Goal: Information Seeking & Learning: Learn about a topic

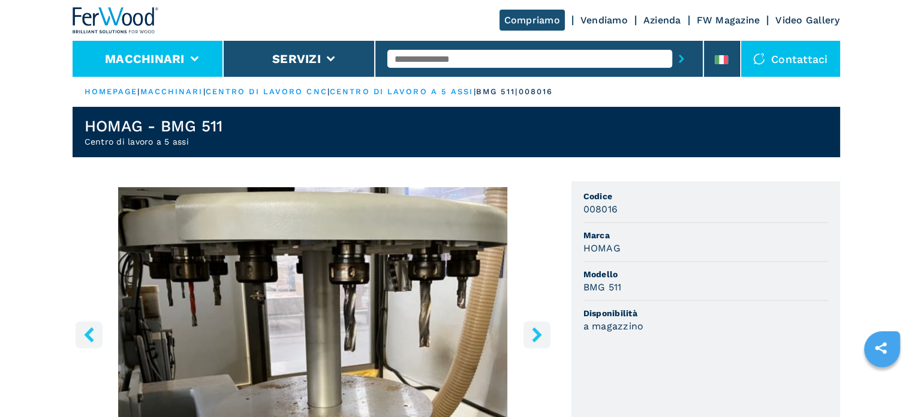
click at [156, 55] on button "Macchinari" at bounding box center [145, 59] width 80 height 14
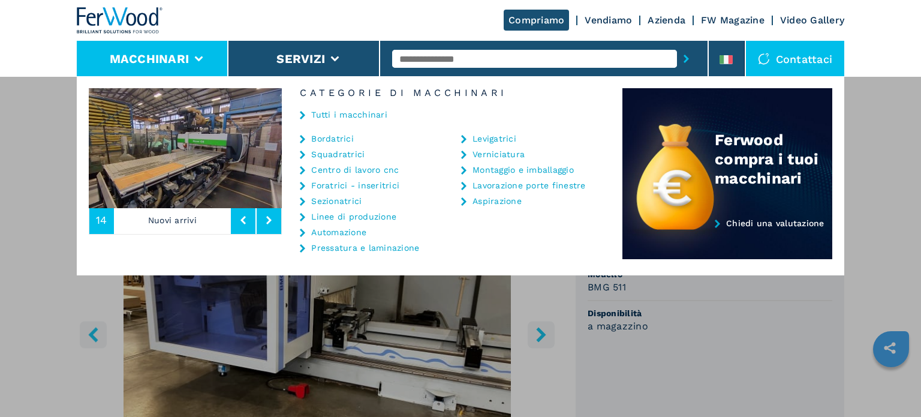
click at [343, 202] on link "Sezionatrici" at bounding box center [336, 201] width 50 height 8
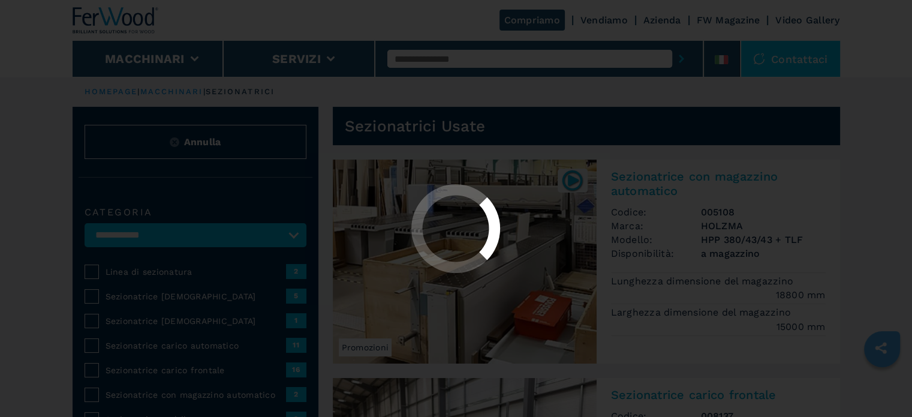
select select "**********"
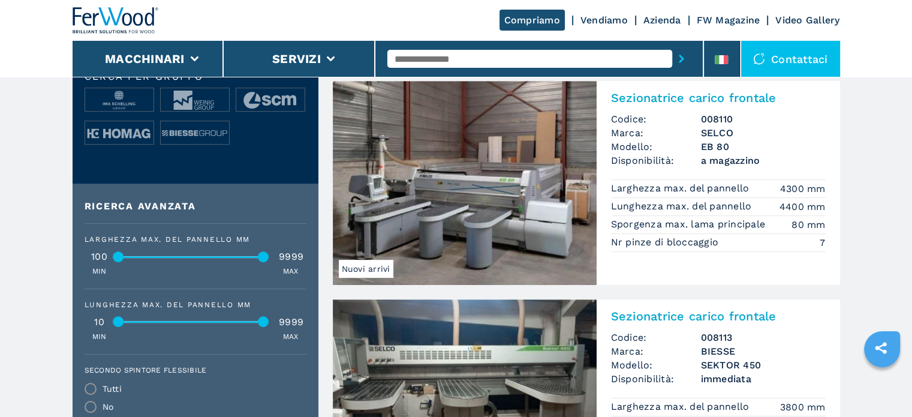
scroll to position [539, 0]
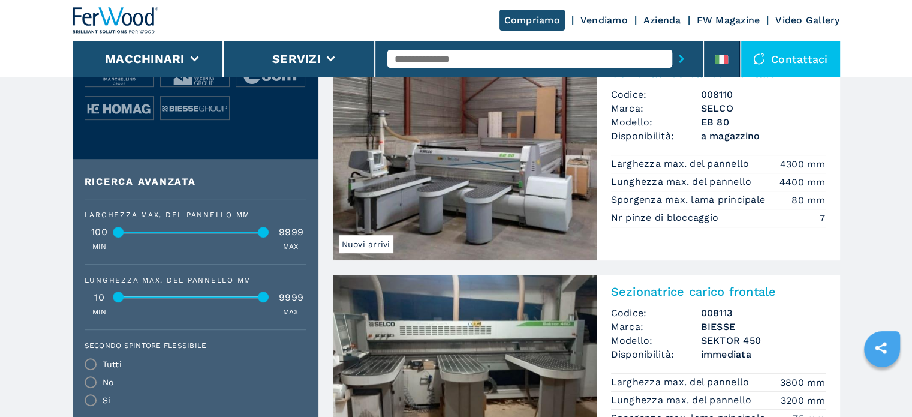
click at [710, 122] on h3 "EB 80" at bounding box center [763, 122] width 125 height 14
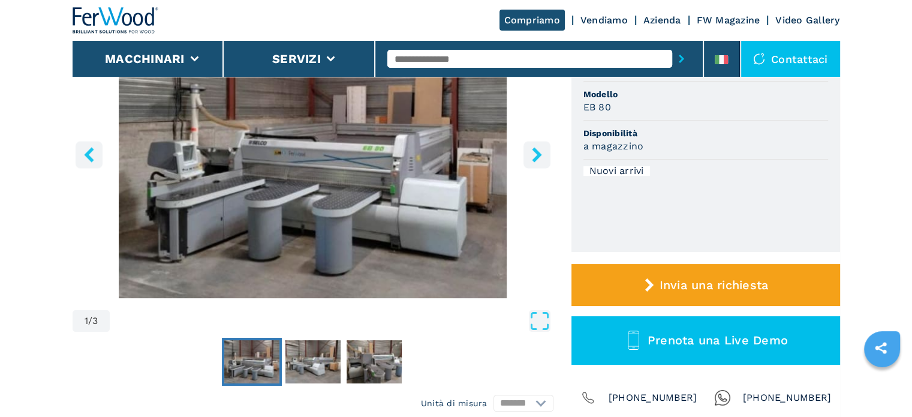
scroll to position [180, 0]
click at [548, 152] on button "right-button" at bounding box center [536, 154] width 27 height 27
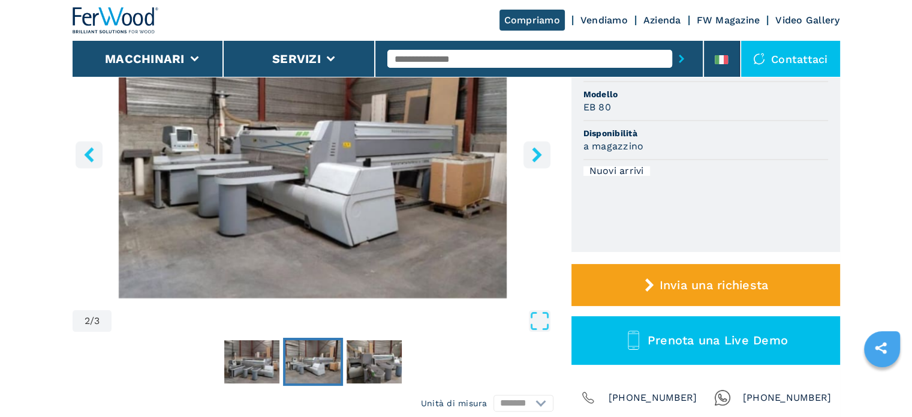
click at [542, 155] on icon "right-button" at bounding box center [536, 154] width 15 height 15
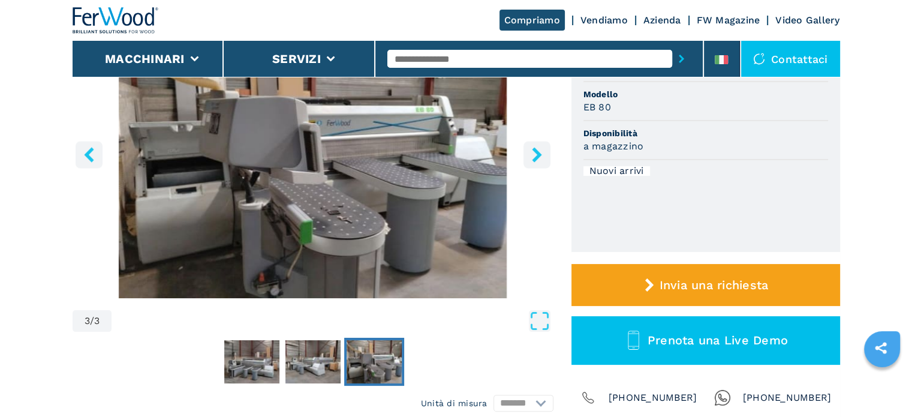
click at [540, 156] on icon "right-button" at bounding box center [536, 154] width 15 height 15
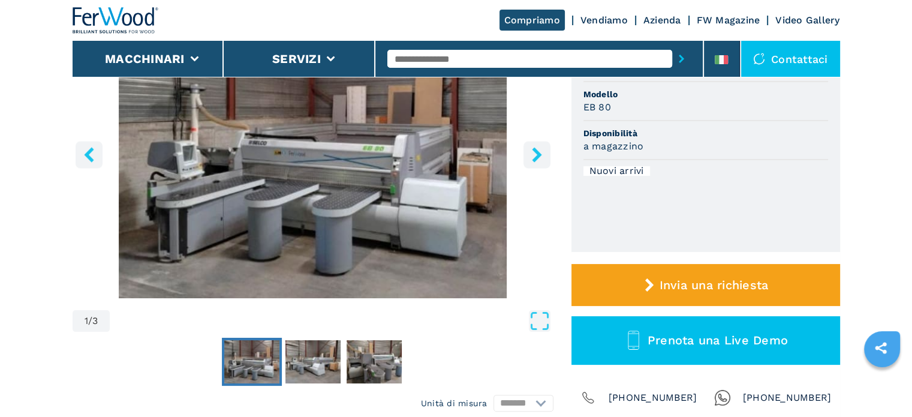
click at [540, 156] on icon "right-button" at bounding box center [536, 154] width 15 height 15
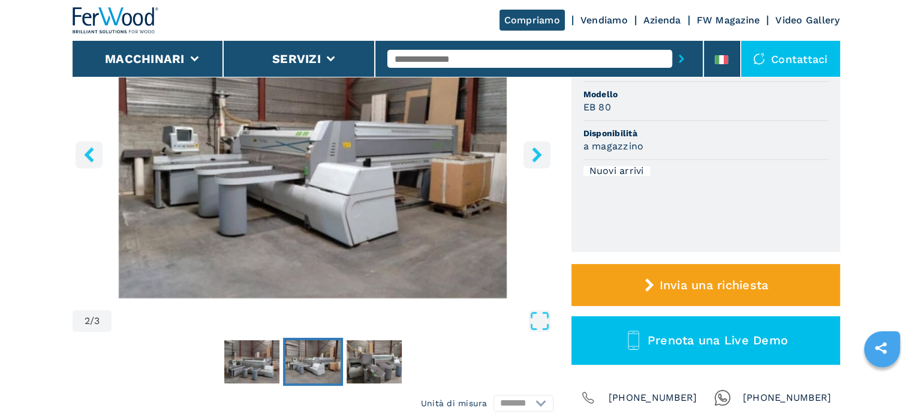
click at [540, 156] on icon "right-button" at bounding box center [536, 154] width 15 height 15
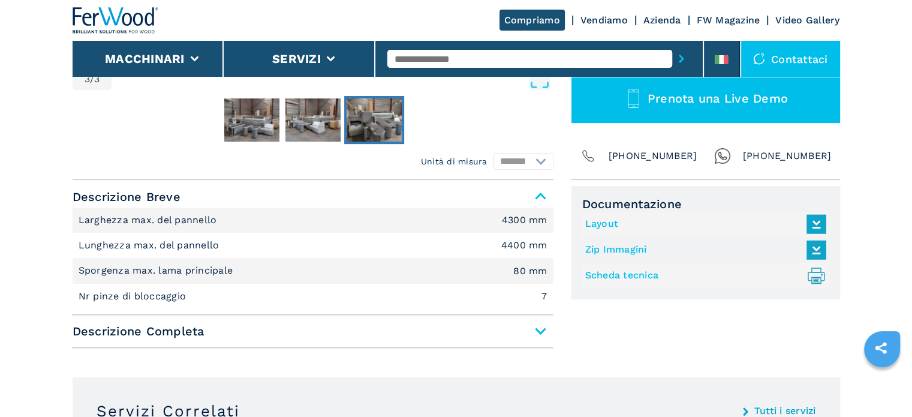
scroll to position [480, 0]
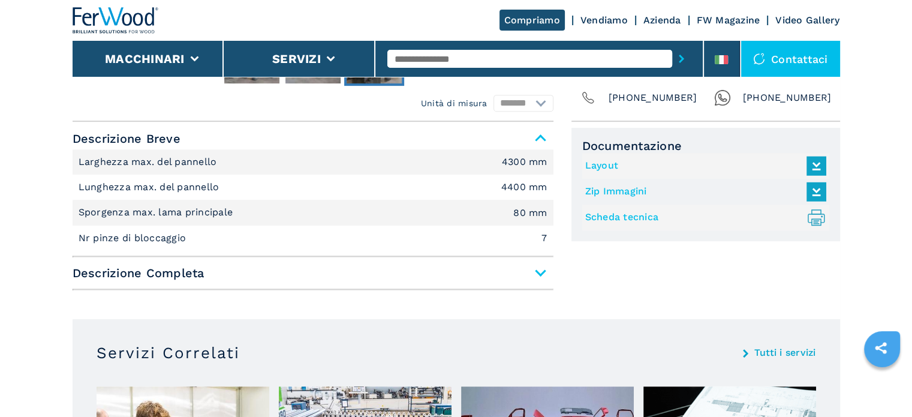
click at [537, 265] on span "Descrizione Completa" at bounding box center [313, 273] width 481 height 22
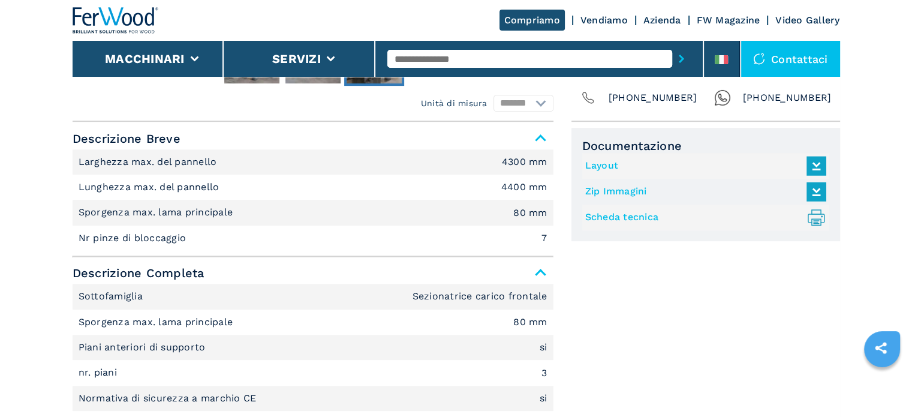
scroll to position [420, 0]
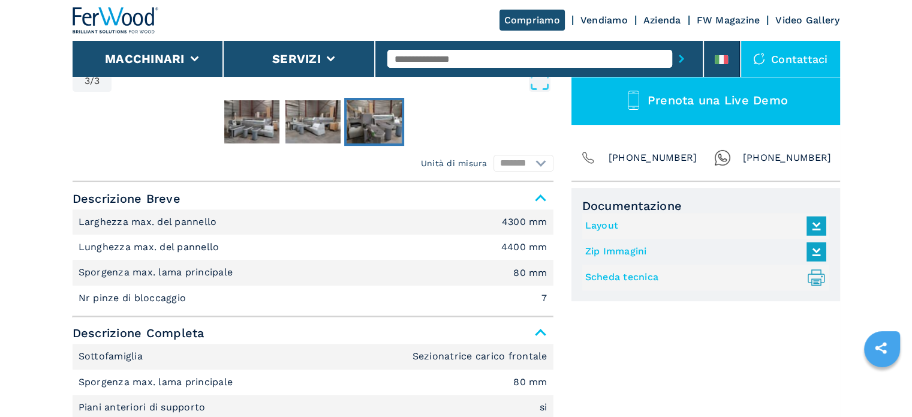
click at [590, 221] on link "Layout" at bounding box center [702, 226] width 235 height 20
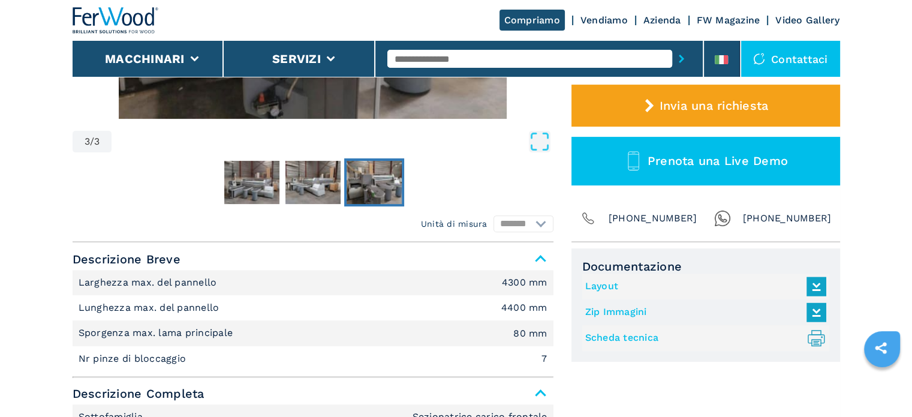
scroll to position [360, 0]
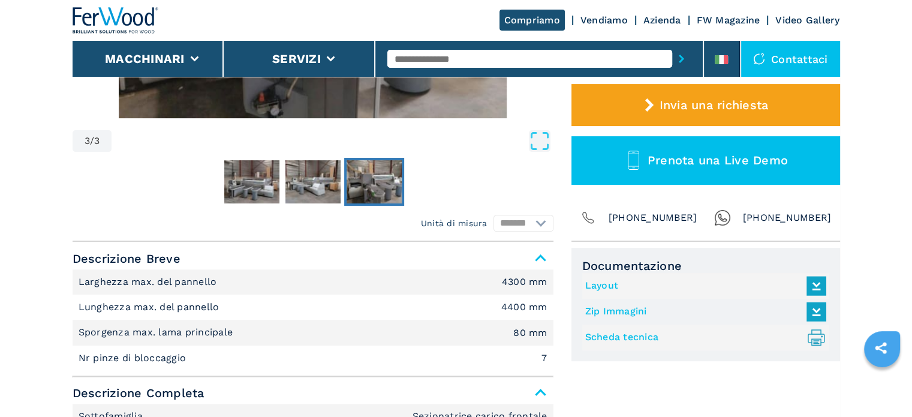
click at [598, 285] on link "Layout" at bounding box center [702, 286] width 235 height 20
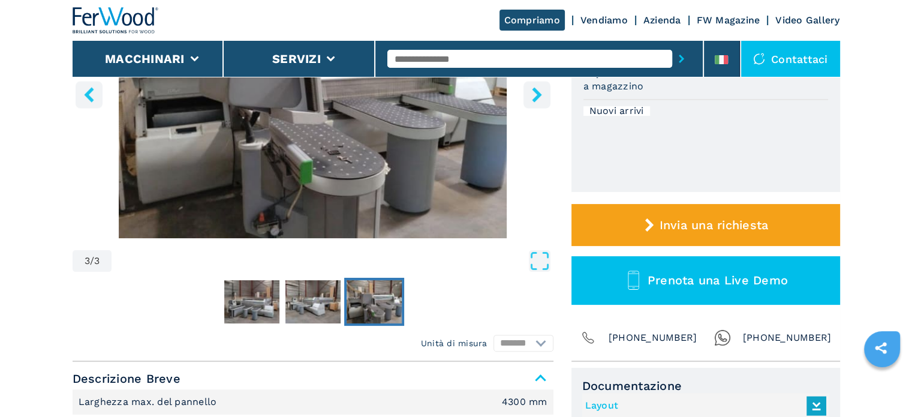
scroll to position [0, 0]
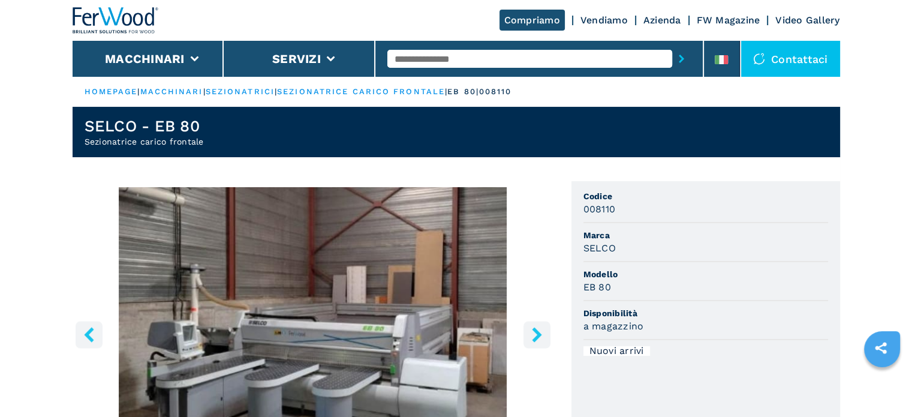
select select "**********"
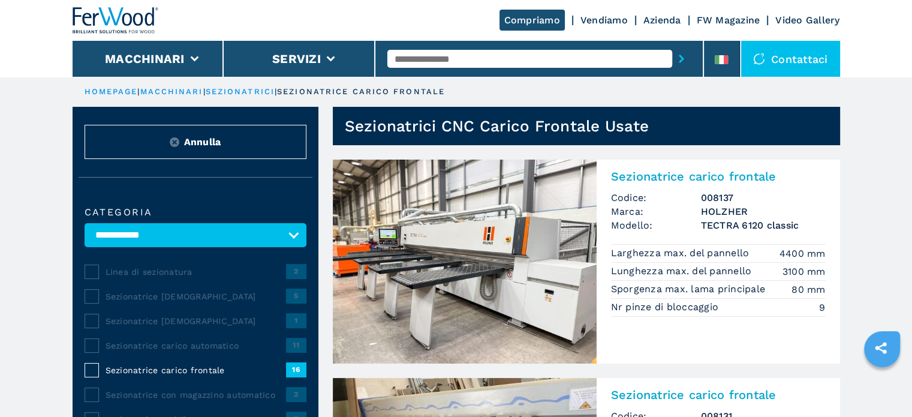
click at [525, 236] on img at bounding box center [465, 261] width 264 height 204
click at [431, 64] on input "text" at bounding box center [529, 59] width 285 height 18
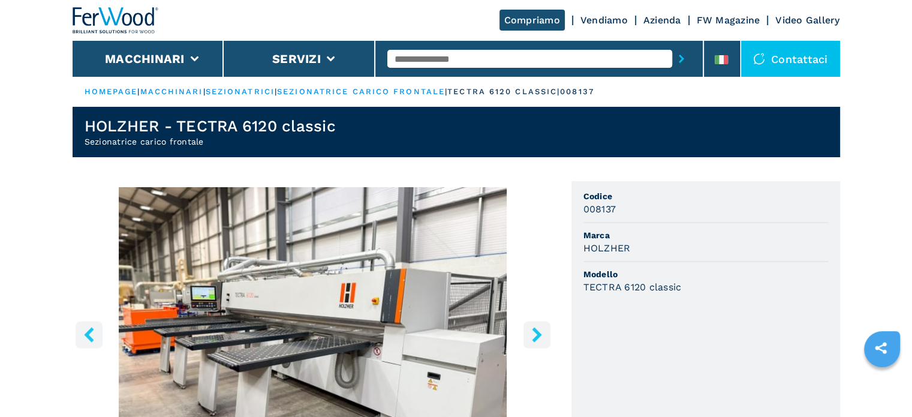
click at [426, 52] on input "text" at bounding box center [529, 59] width 285 height 18
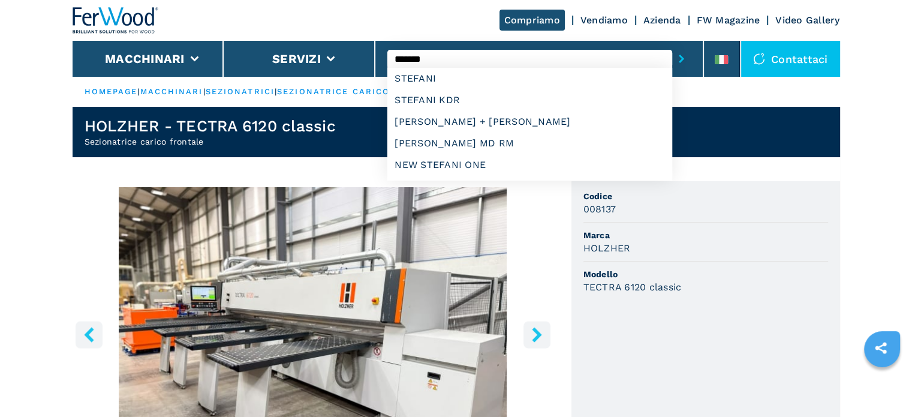
type input "*******"
click at [672, 45] on button "submit-button" at bounding box center [681, 59] width 19 height 28
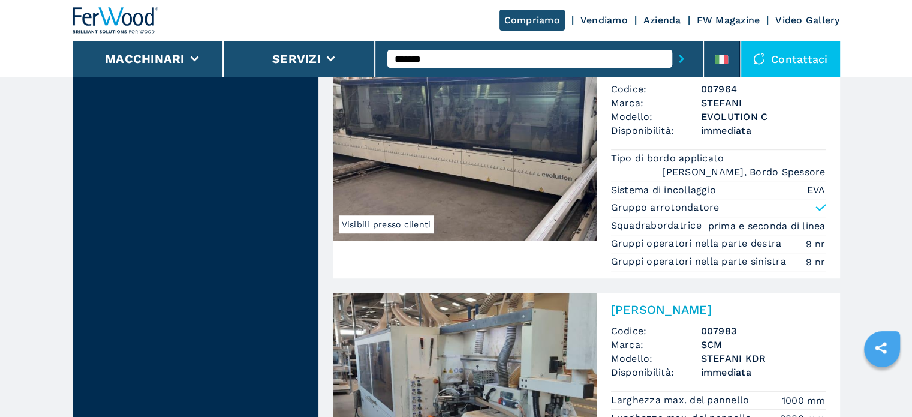
scroll to position [839, 0]
